Goal: Information Seeking & Learning: Learn about a topic

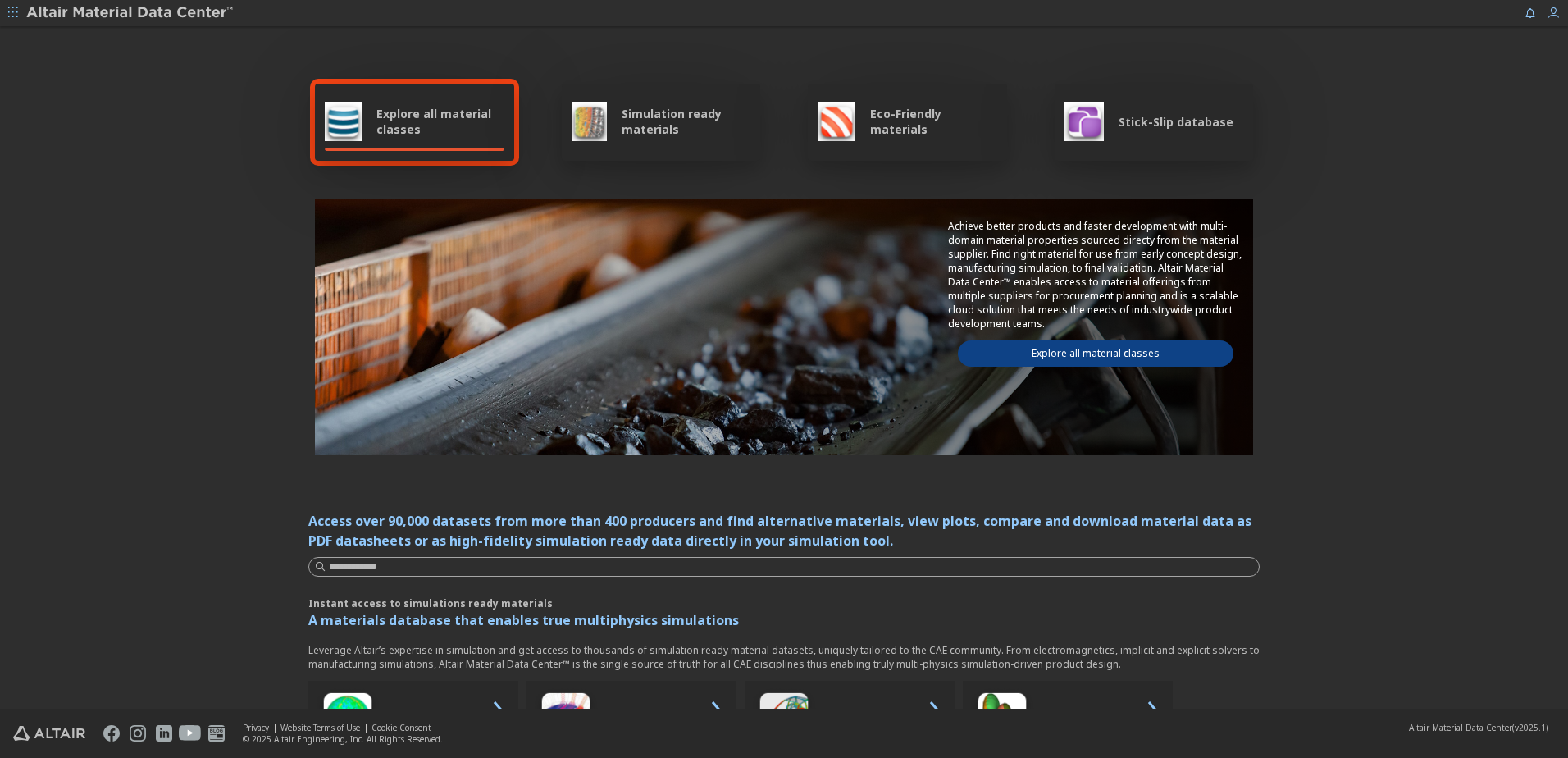
click at [380, 120] on span "Explore all material classes" at bounding box center [440, 122] width 128 height 31
click at [377, 120] on span "Explore all material classes" at bounding box center [440, 122] width 128 height 31
click at [526, 116] on div "Explore all material classes Simulation ready materials Eco-Friendly materials …" at bounding box center [784, 122] width 938 height 88
click at [1072, 350] on link "Explore all material classes" at bounding box center [1095, 353] width 275 height 27
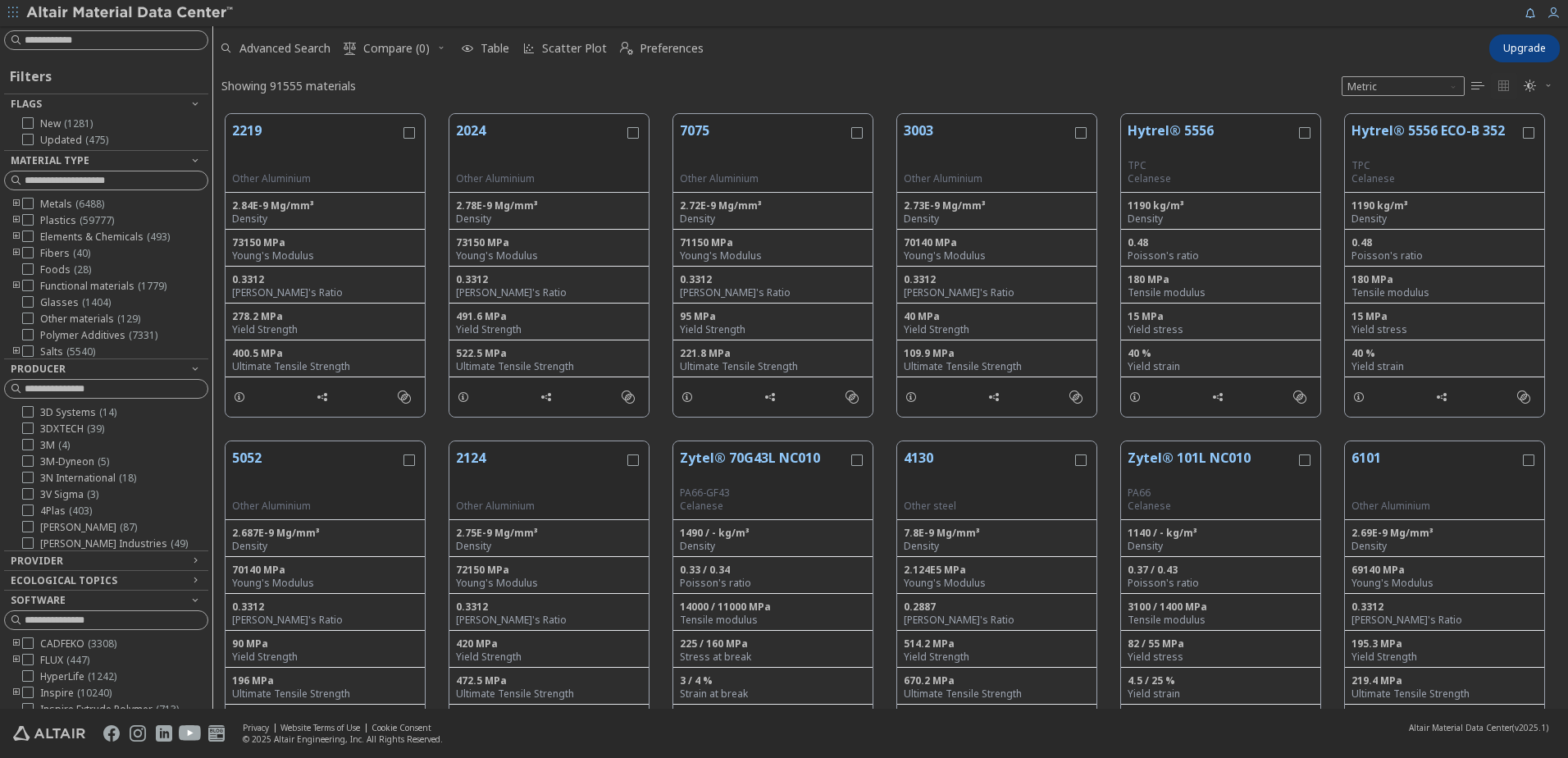
scroll to position [595, 1342]
click at [71, 37] on input at bounding box center [108, 40] width 201 height 18
type input "****"
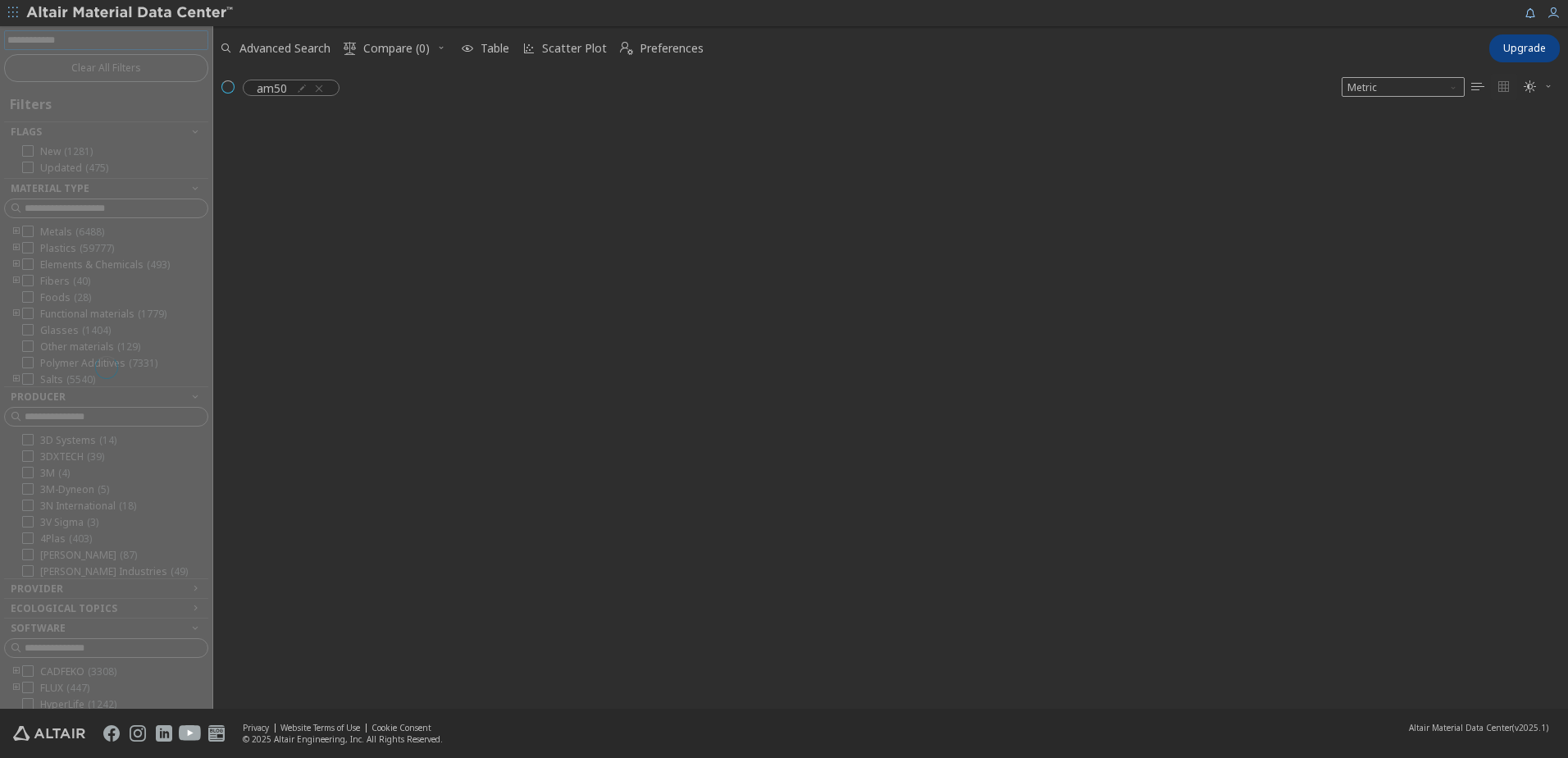
scroll to position [592, 1342]
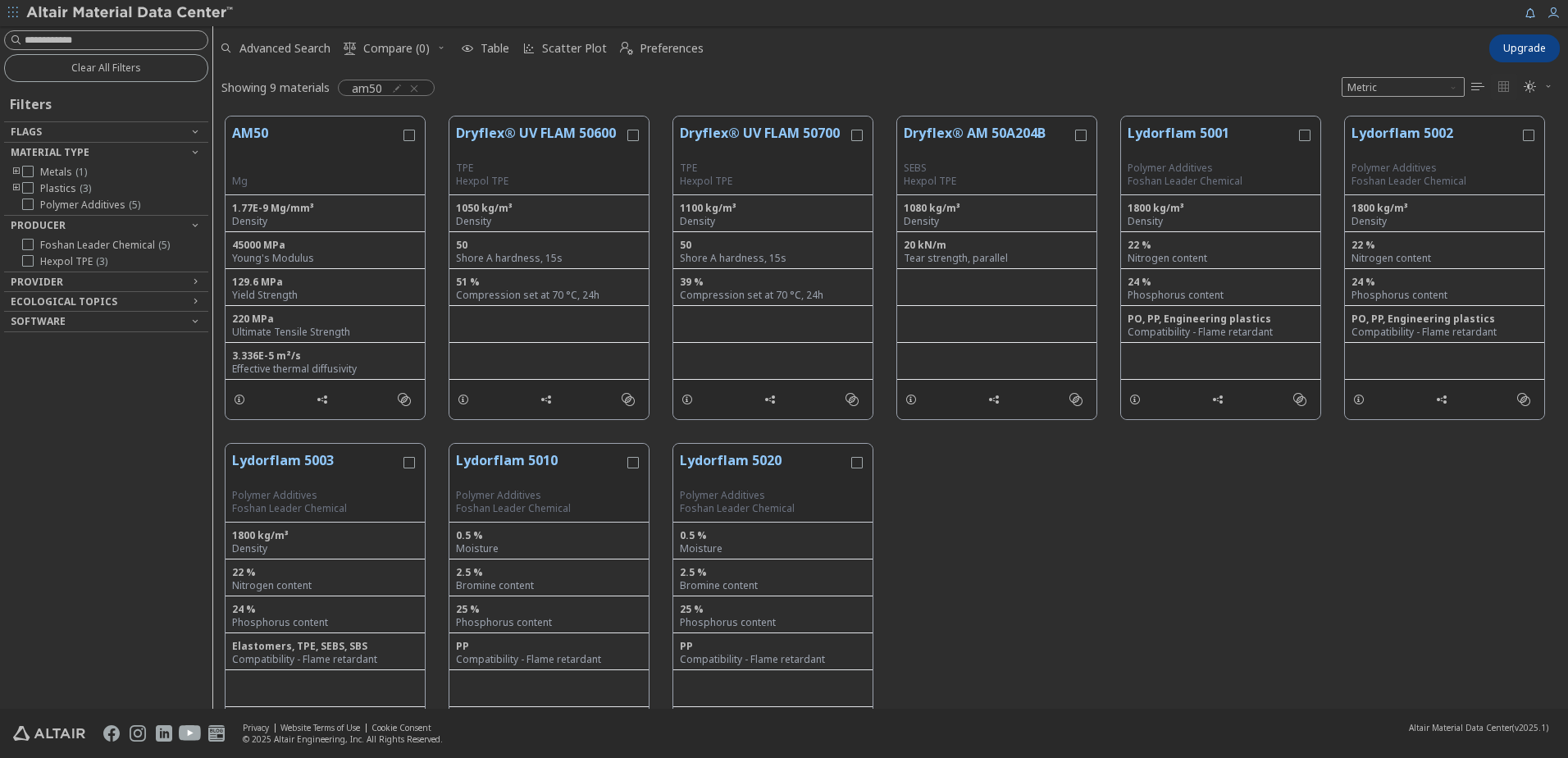
click at [68, 404] on div "Clear All Filters Filters Flags Material Type Metals ( 1 ) Plastics ( 3 ) Polym…" at bounding box center [106, 368] width 212 height 682
click at [187, 325] on div at bounding box center [101, 327] width 196 height 8
click at [195, 319] on icon "button" at bounding box center [195, 320] width 13 height 13
click at [189, 318] on span "Software" at bounding box center [106, 321] width 191 height 20
click at [190, 318] on icon "button" at bounding box center [195, 320] width 13 height 13
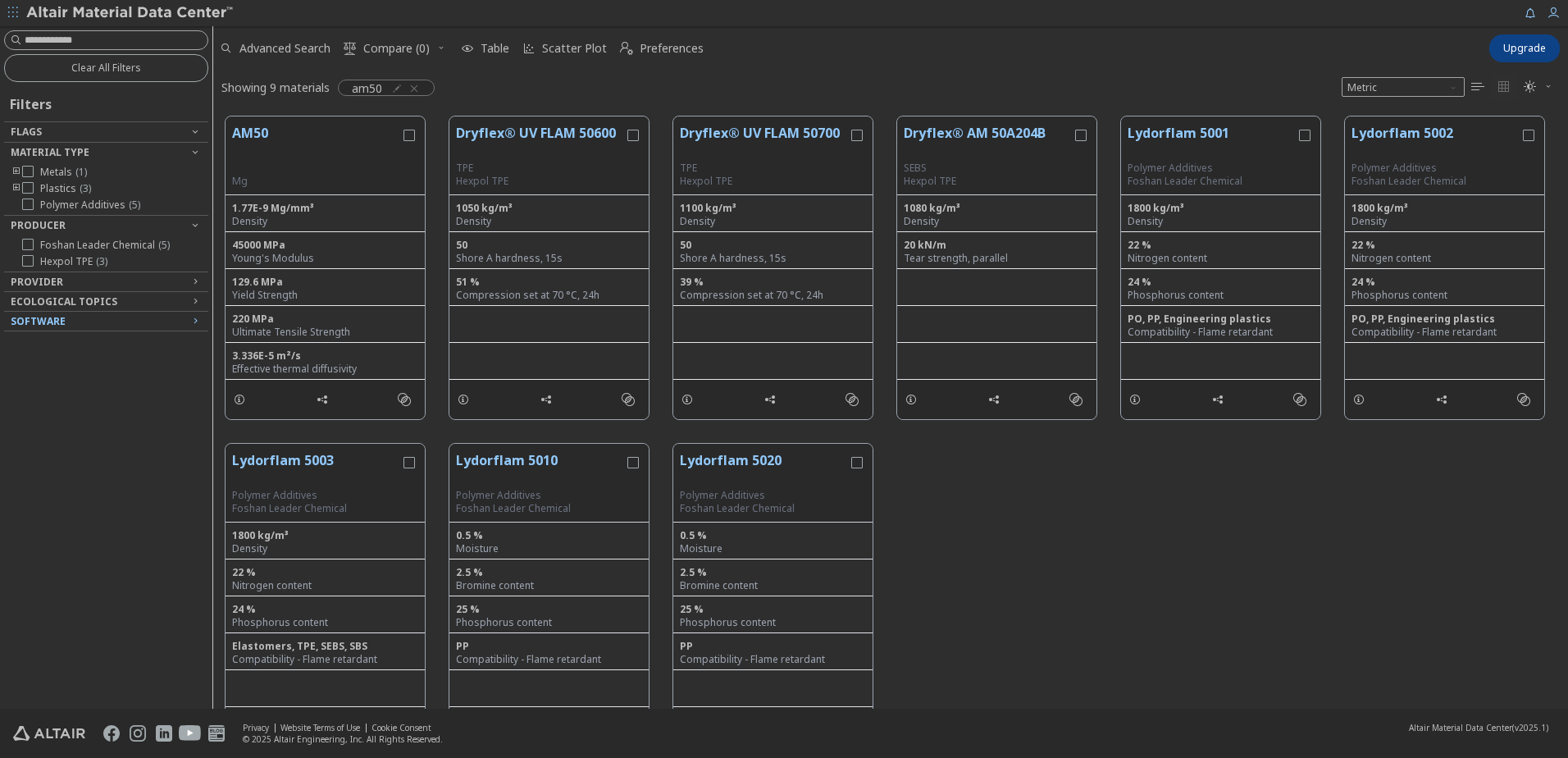
click at [190, 316] on icon "button" at bounding box center [195, 320] width 13 height 13
click at [55, 315] on span "Software" at bounding box center [38, 321] width 55 height 14
click at [235, 398] on icon "grid" at bounding box center [239, 398] width 13 height 13
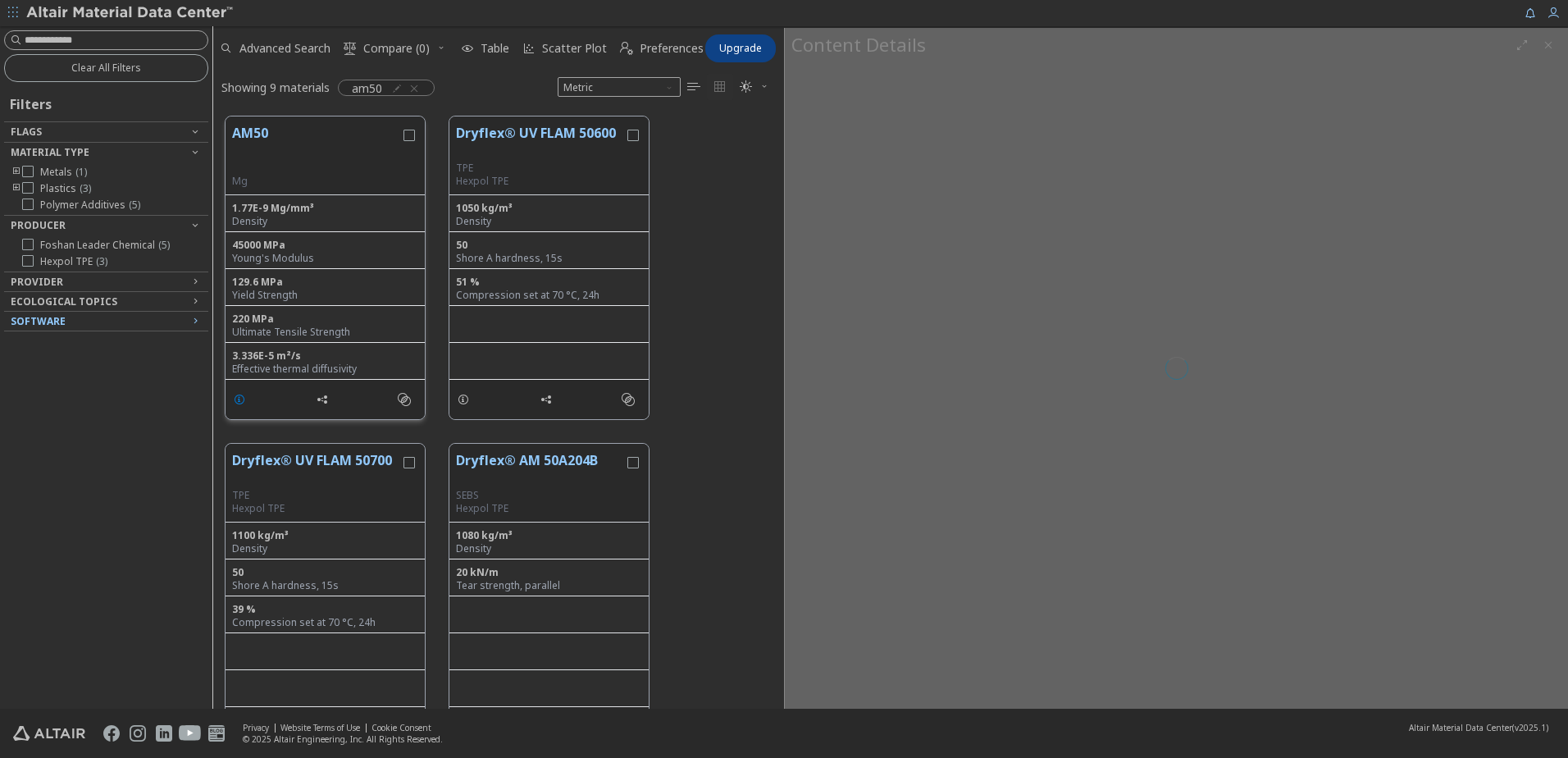
scroll to position [592, 558]
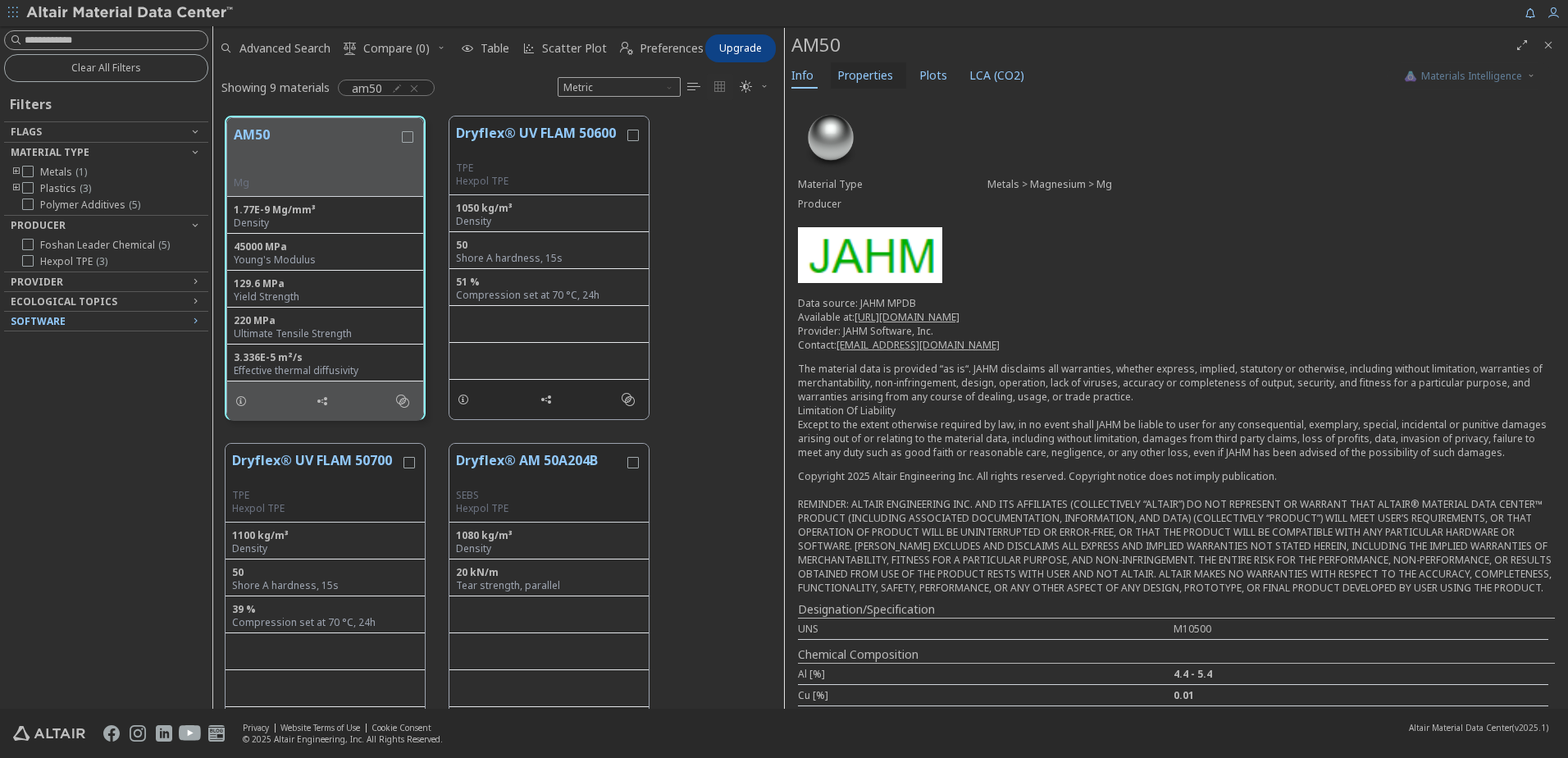
click at [864, 69] on span "Properties" at bounding box center [864, 75] width 56 height 27
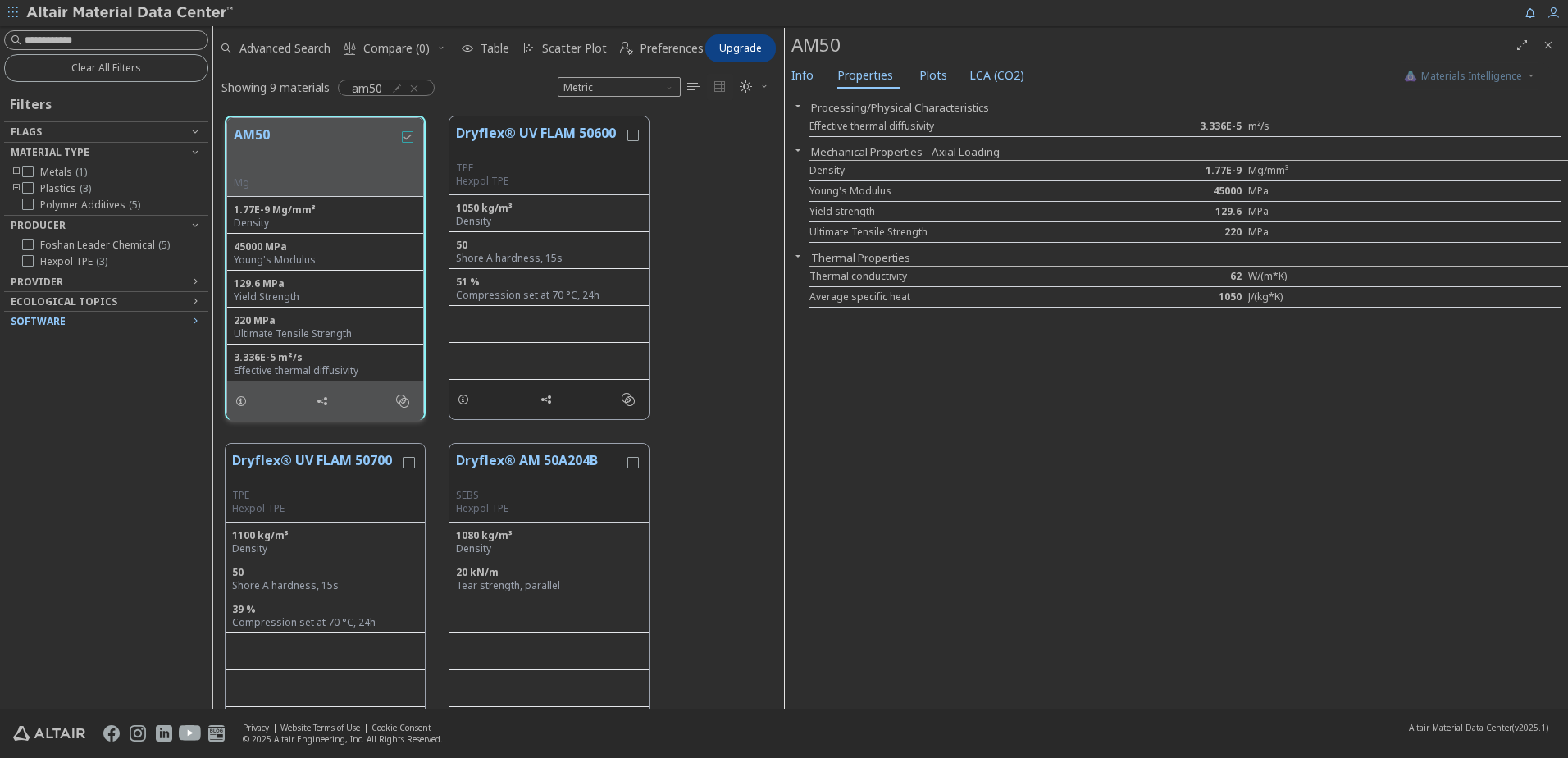
click at [407, 136] on icon "grid" at bounding box center [408, 137] width 12 height 12
click at [300, 141] on button "AM50" at bounding box center [317, 150] width 165 height 52
click at [925, 73] on span "Plots" at bounding box center [933, 75] width 28 height 27
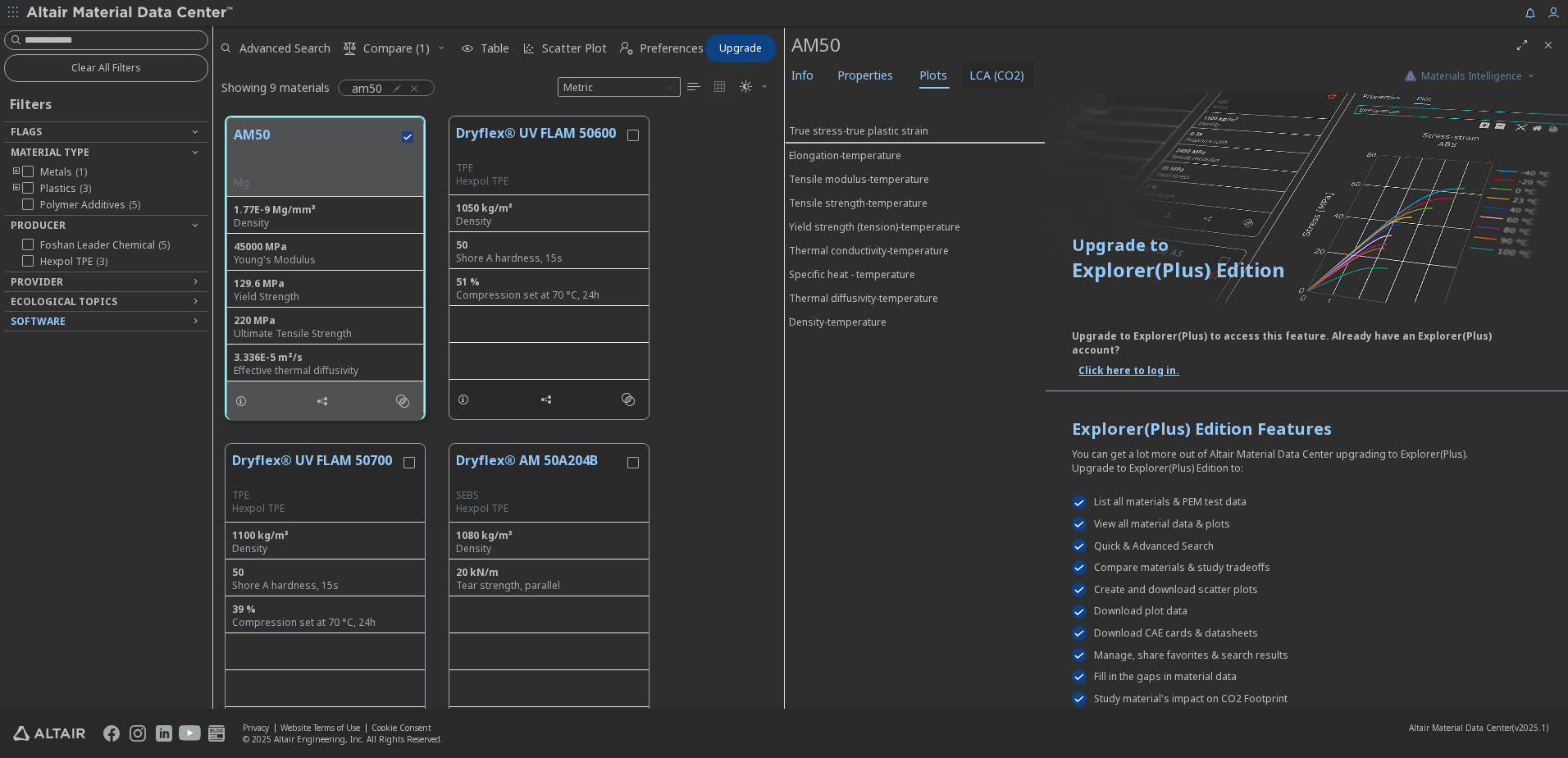
click at [974, 72] on span "LCA (CO2)" at bounding box center [997, 75] width 55 height 27
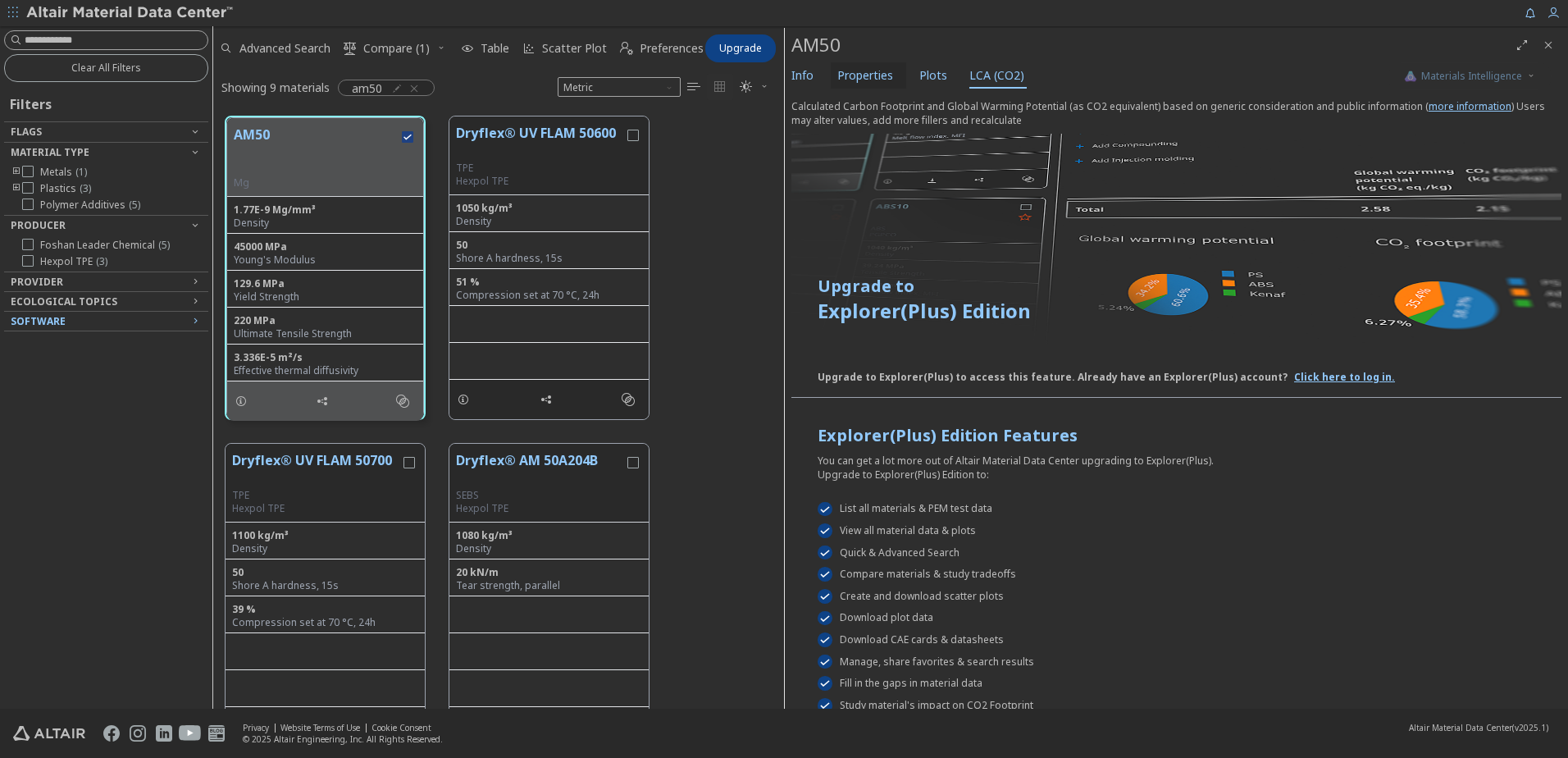
click at [846, 70] on span "Properties" at bounding box center [864, 75] width 56 height 27
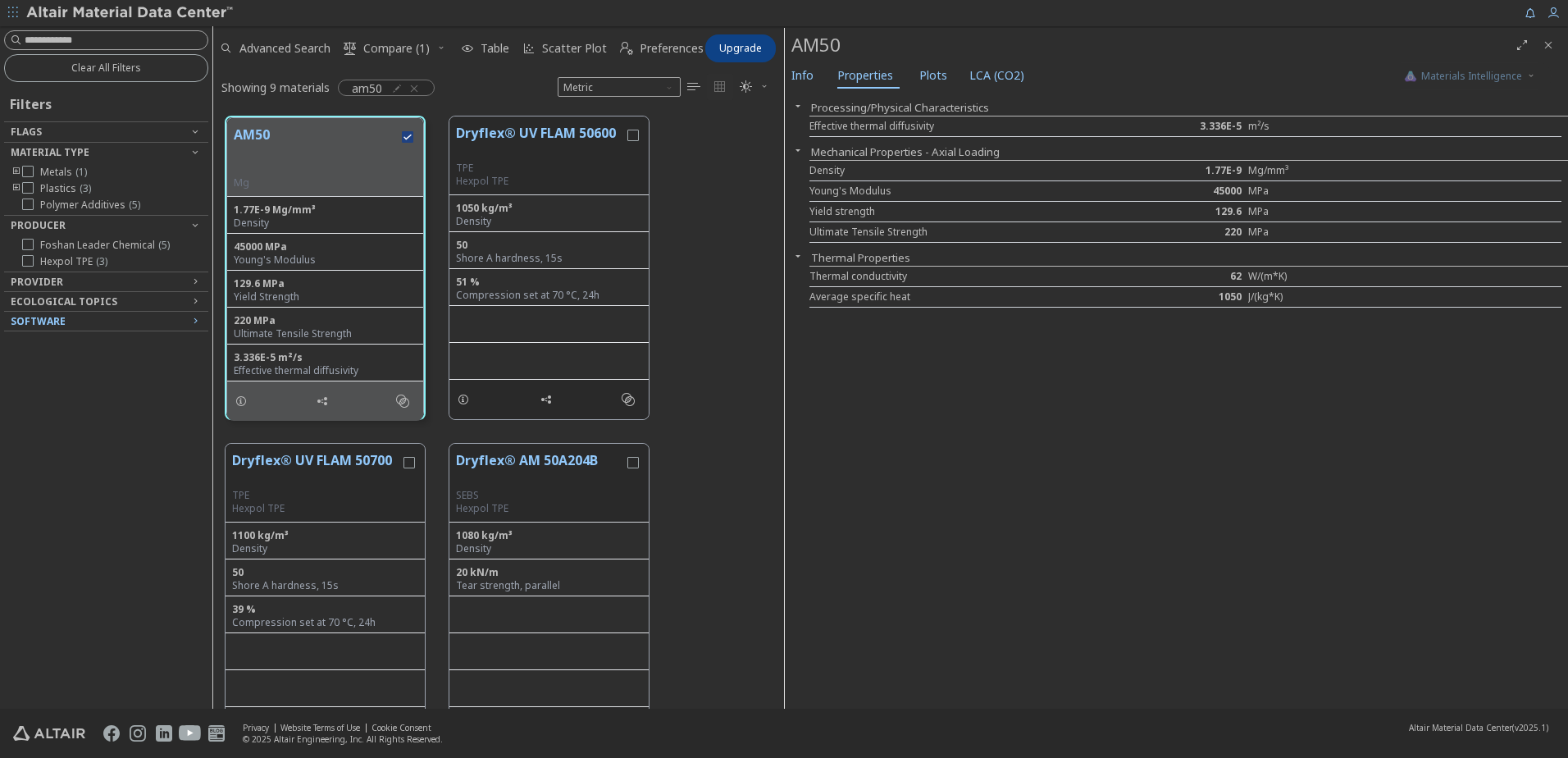
click at [797, 250] on icon "button" at bounding box center [797, 256] width 13 height 13
click at [797, 253] on icon "button" at bounding box center [797, 256] width 13 height 13
click at [801, 77] on span "Info" at bounding box center [802, 75] width 23 height 27
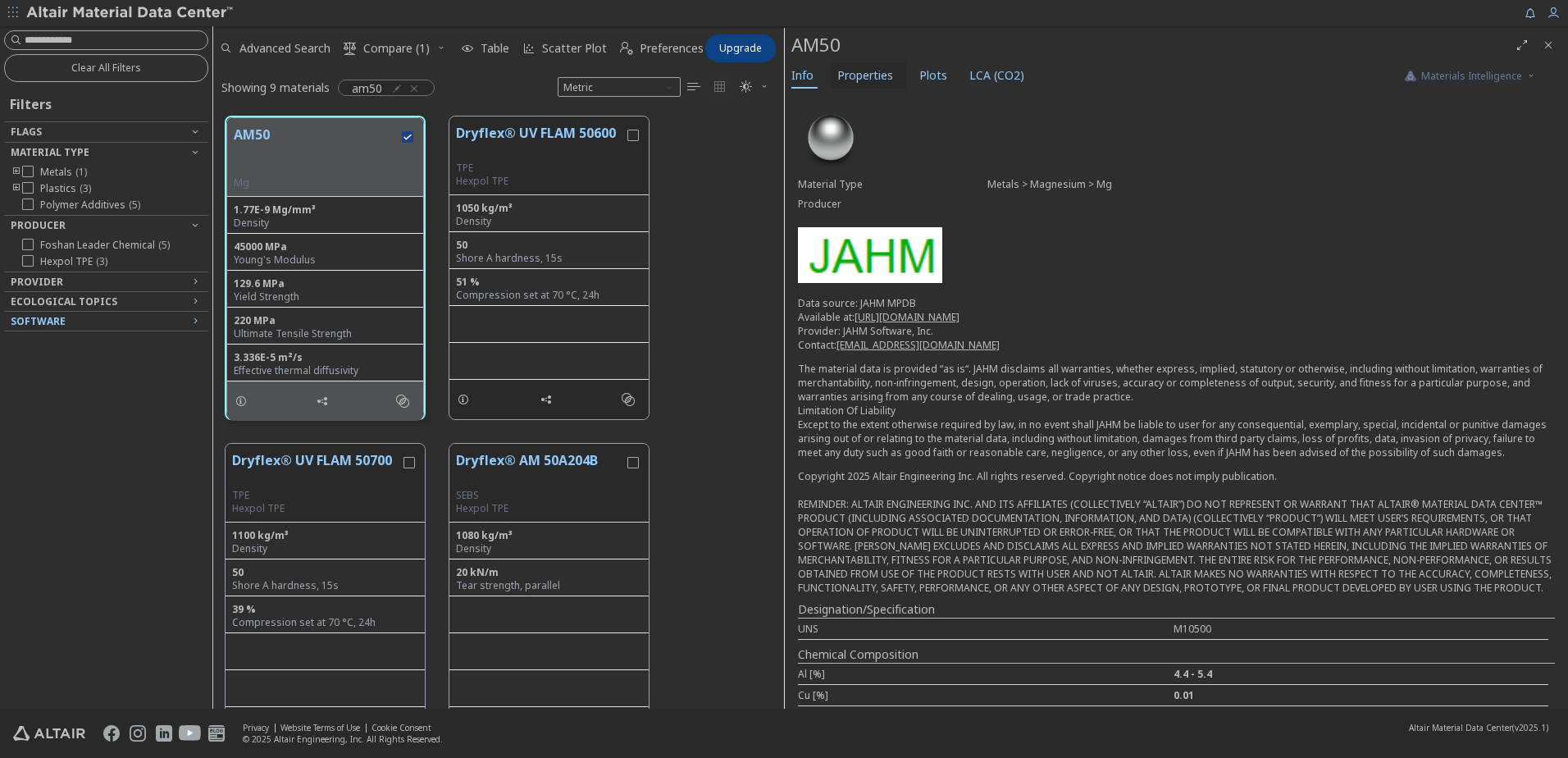
click at [846, 72] on span "Properties" at bounding box center [864, 75] width 56 height 27
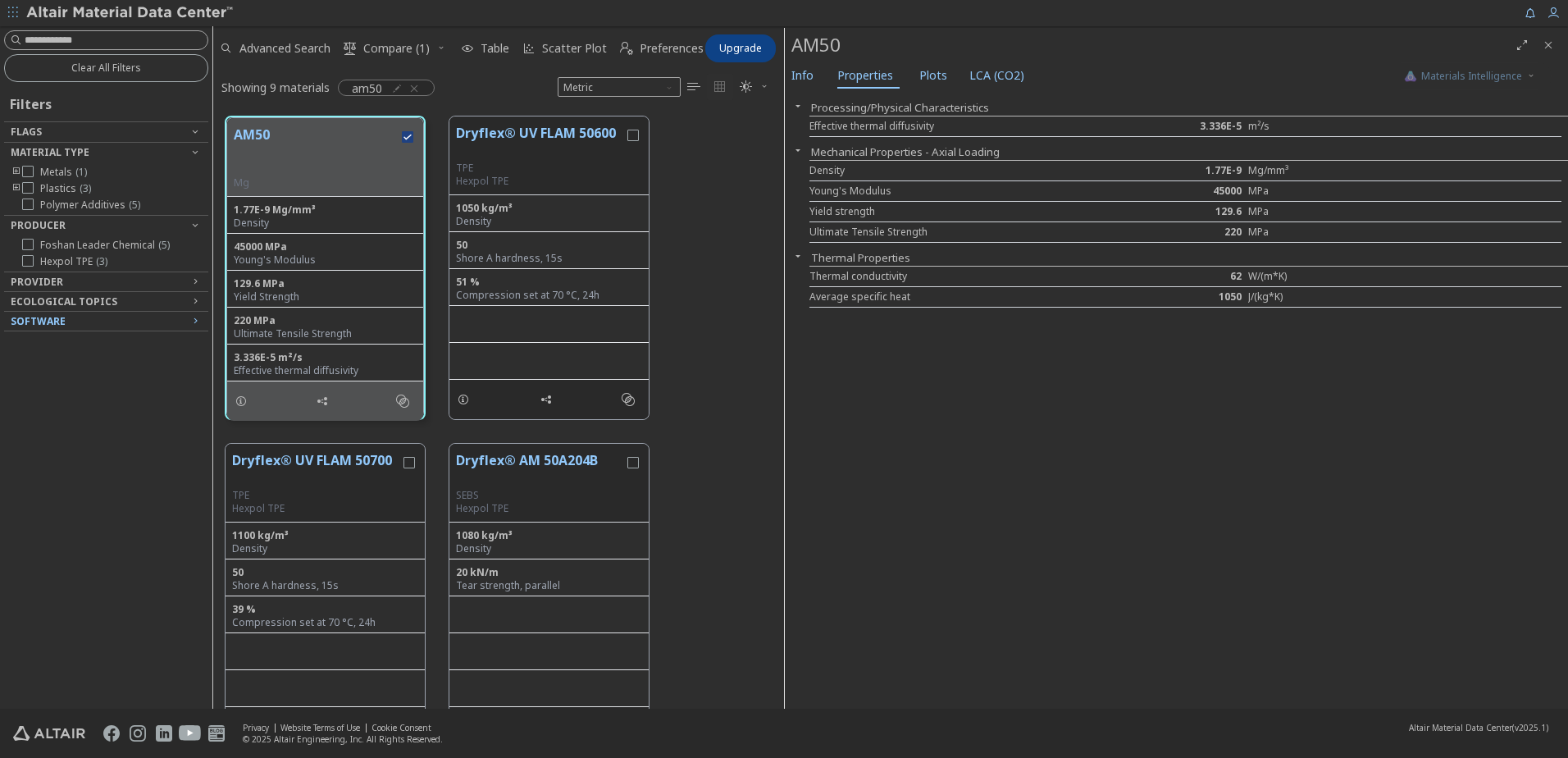
click at [60, 315] on span "Software" at bounding box center [38, 321] width 55 height 14
click at [62, 315] on span "Software" at bounding box center [38, 321] width 55 height 14
click at [102, 299] on span "Ecological Topics" at bounding box center [64, 301] width 106 height 14
click at [111, 299] on div "Ecological Topics" at bounding box center [99, 301] width 178 height 13
click at [78, 281] on div "Provider" at bounding box center [99, 281] width 178 height 13
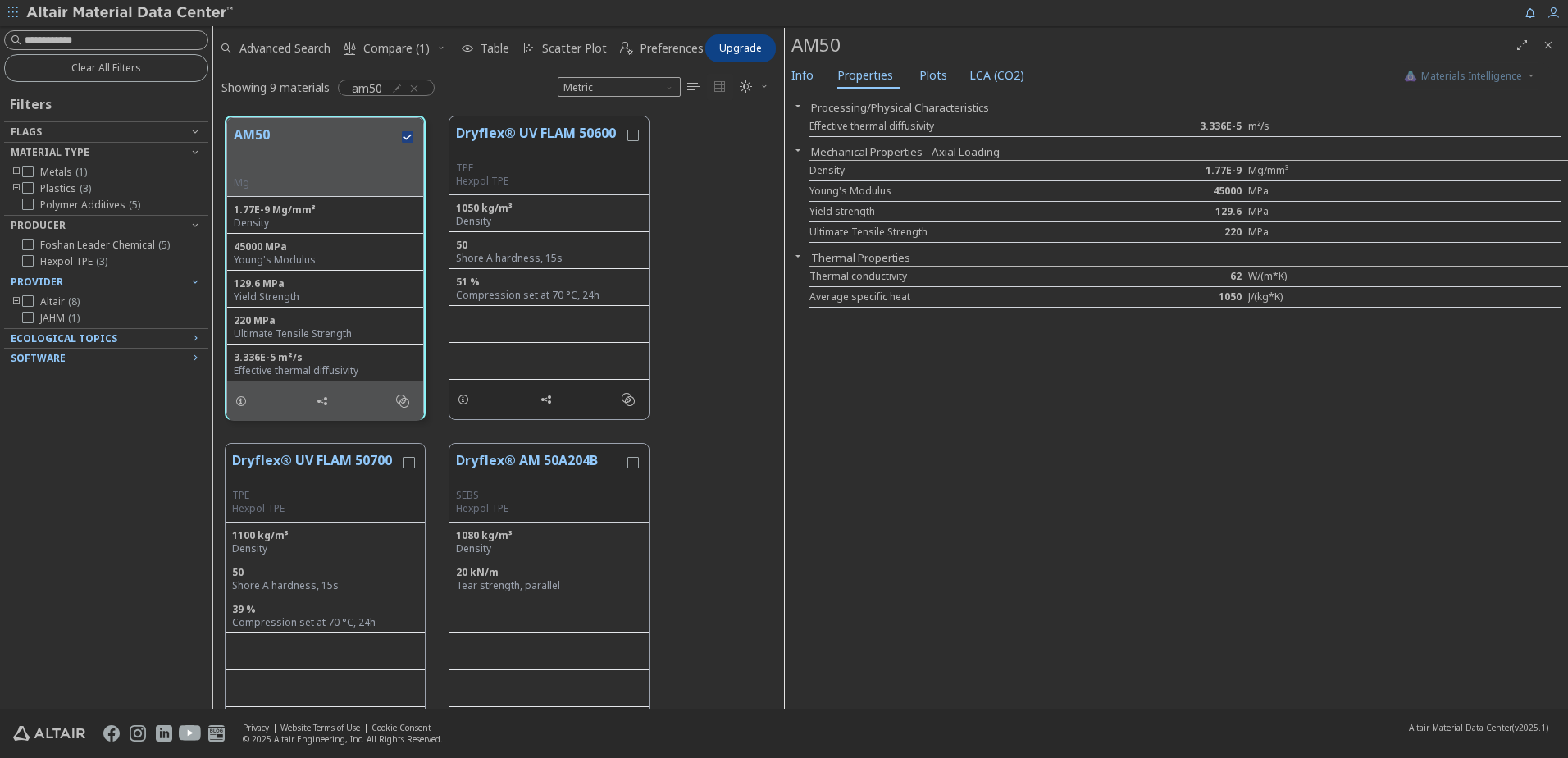
click at [16, 299] on icon "toogle group" at bounding box center [17, 301] width 12 height 13
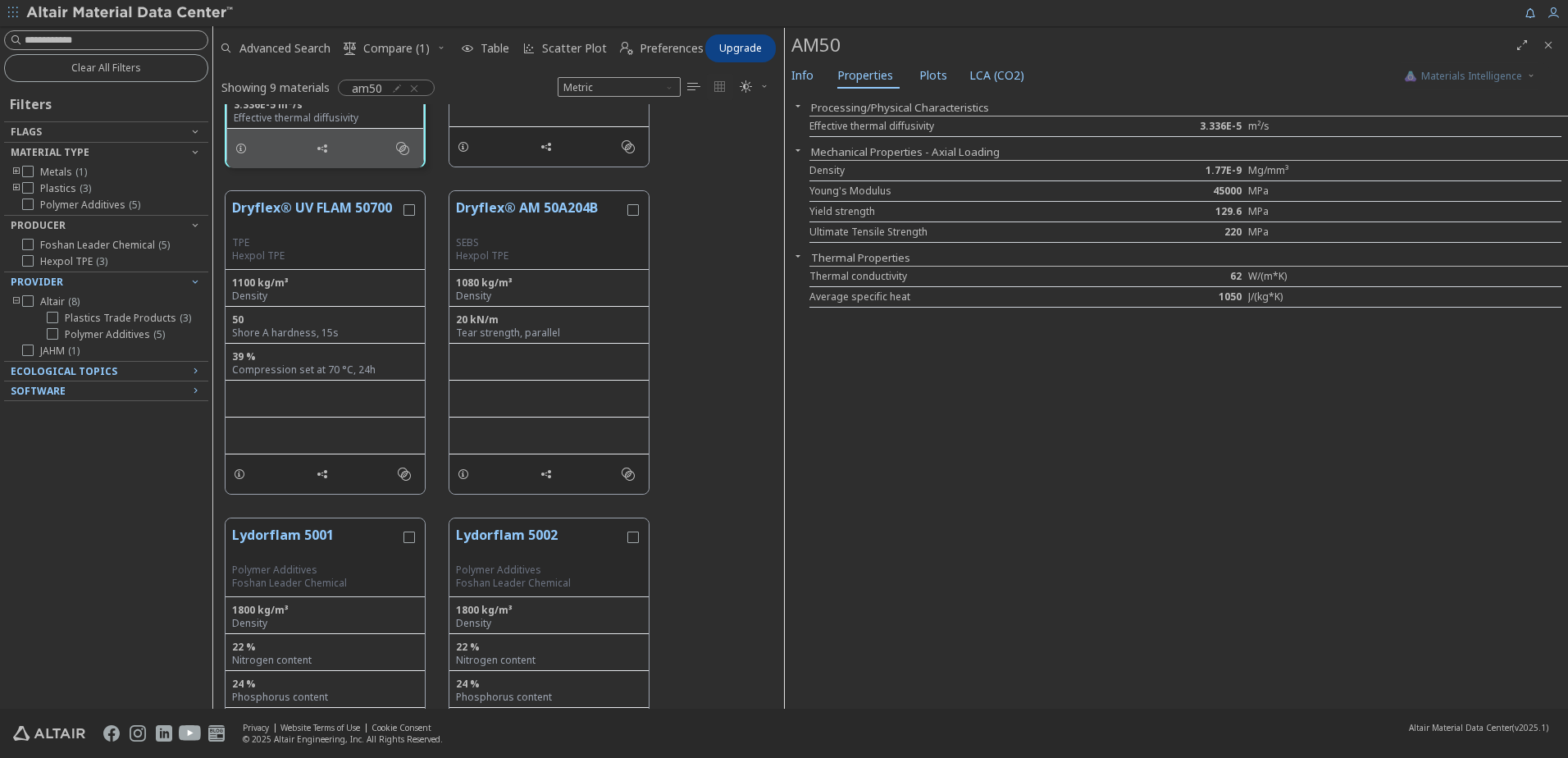
scroll to position [211, 0]
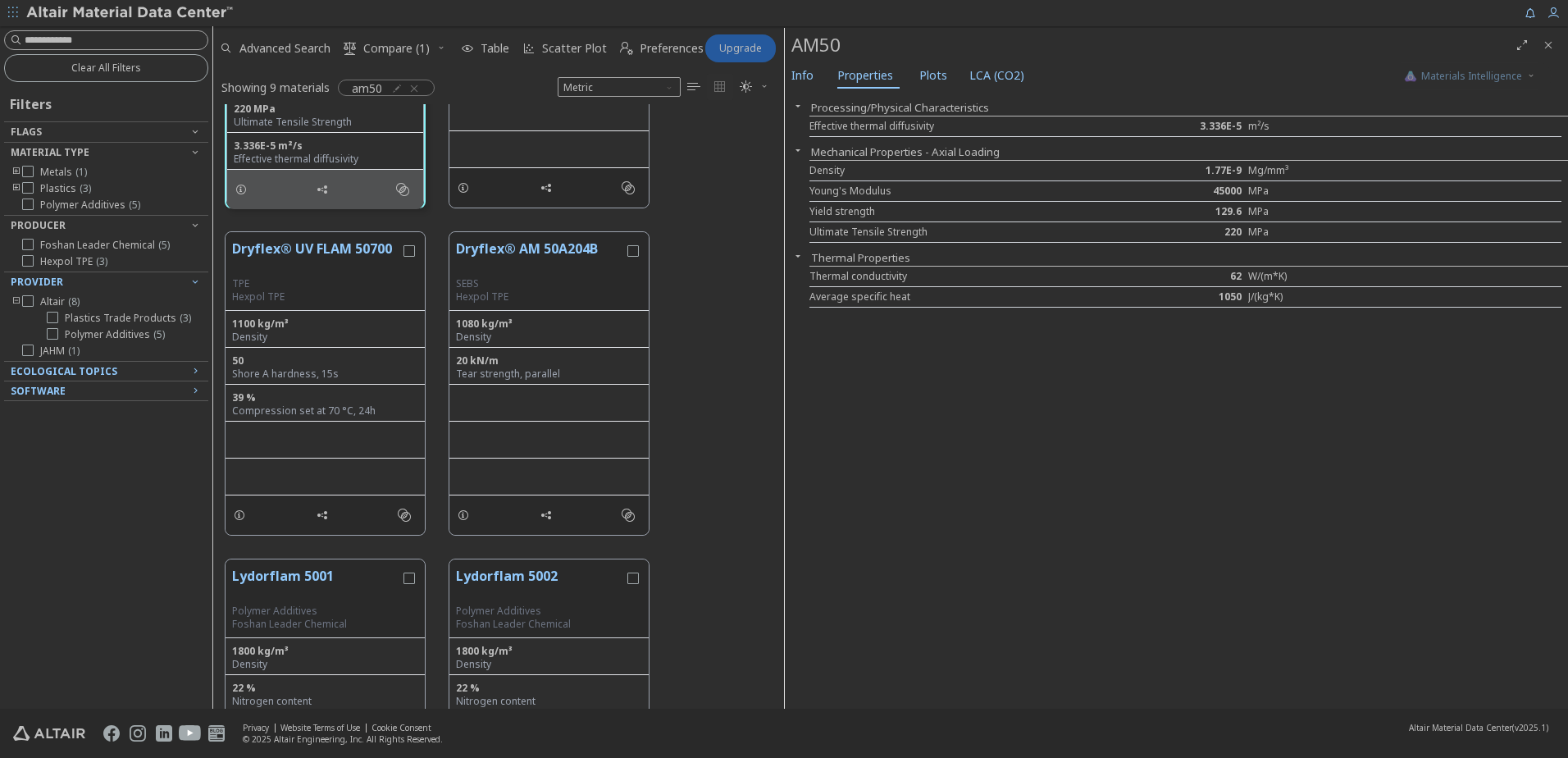
click at [725, 48] on span "Upgrade" at bounding box center [739, 48] width 42 height 13
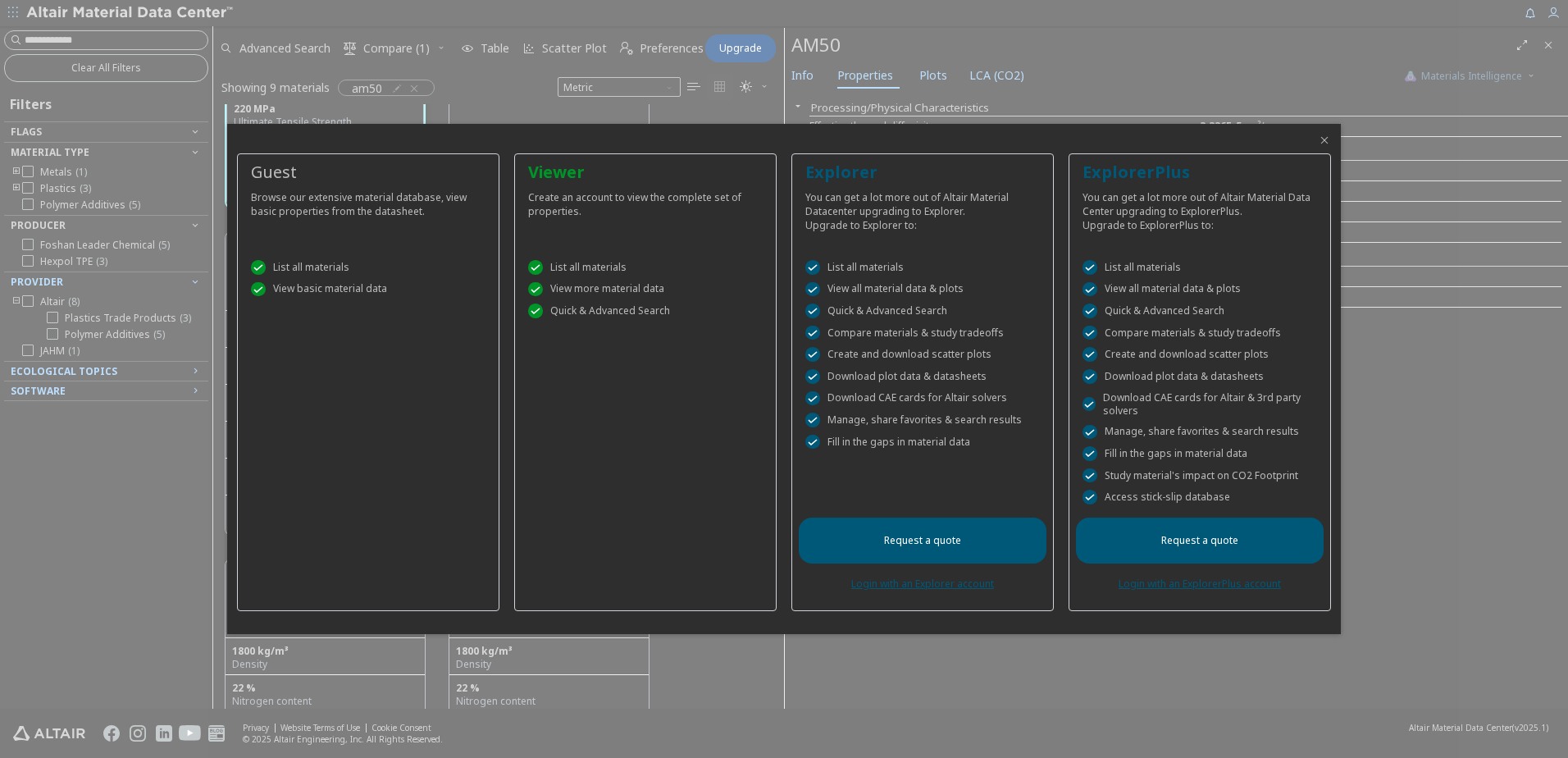
click at [1318, 140] on icon "Close" at bounding box center [1323, 140] width 13 height 13
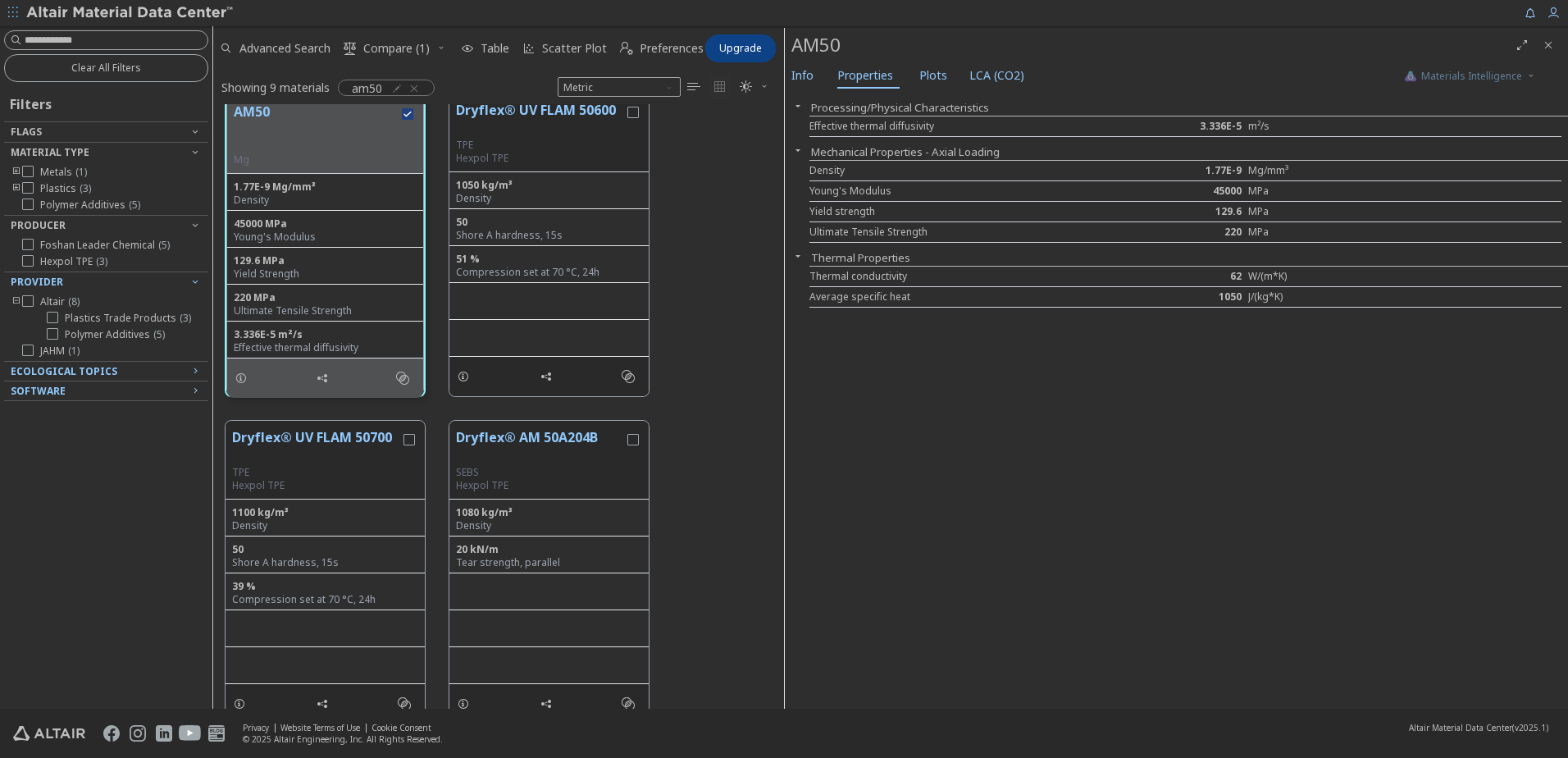
scroll to position [0, 0]
